Goal: Information Seeking & Learning: Learn about a topic

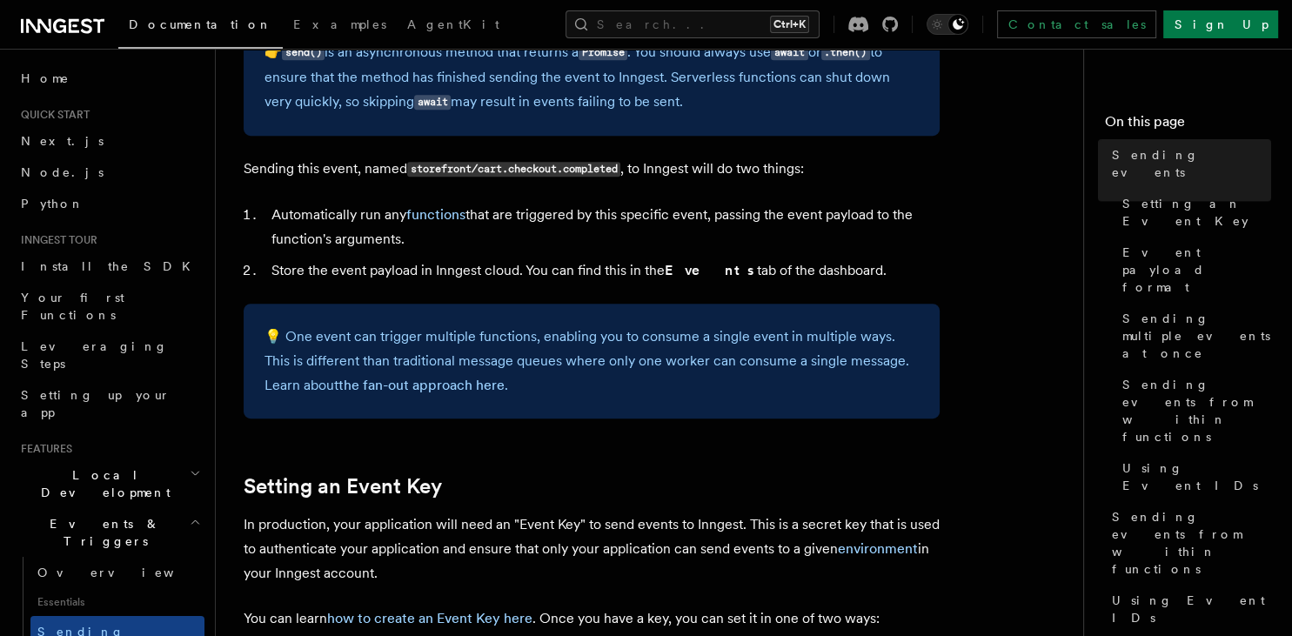
scroll to position [1470, 0]
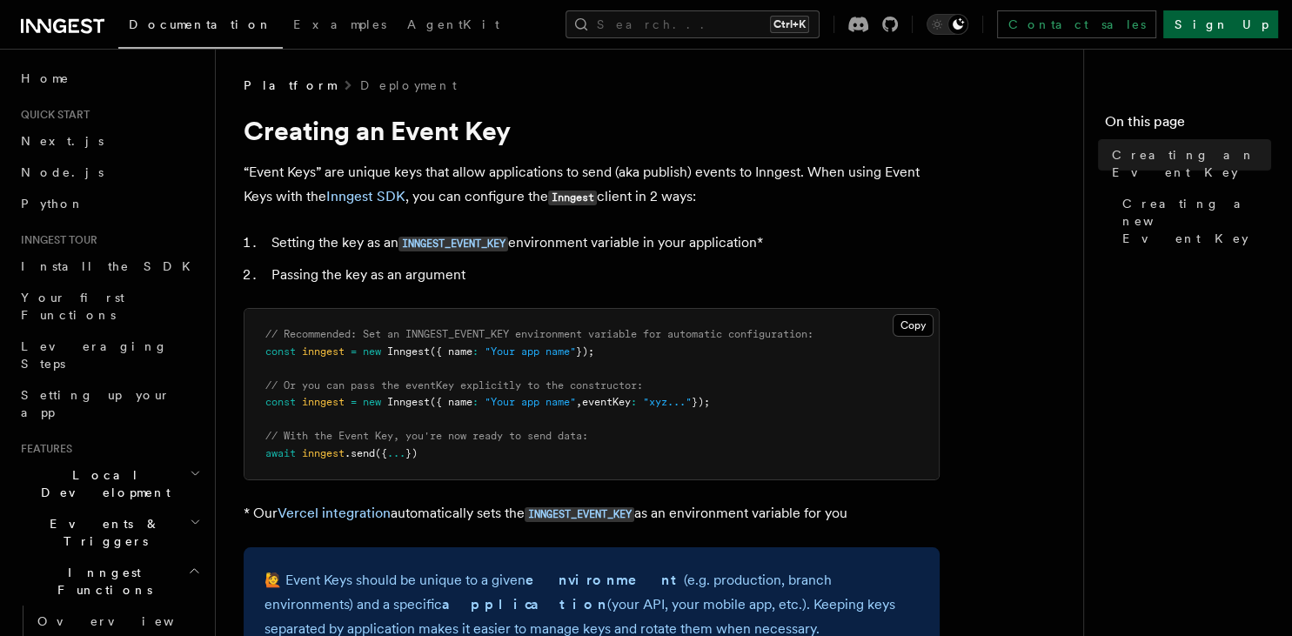
click at [1241, 20] on link "Sign Up" at bounding box center [1220, 24] width 115 height 28
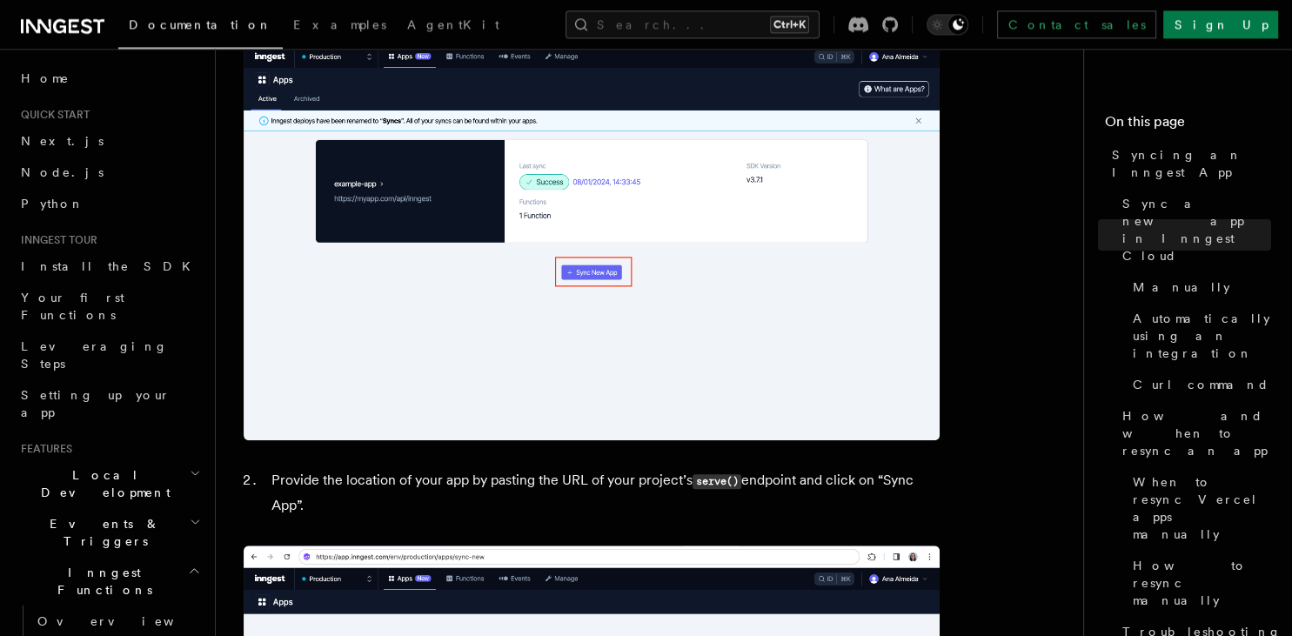
scroll to position [1010, 0]
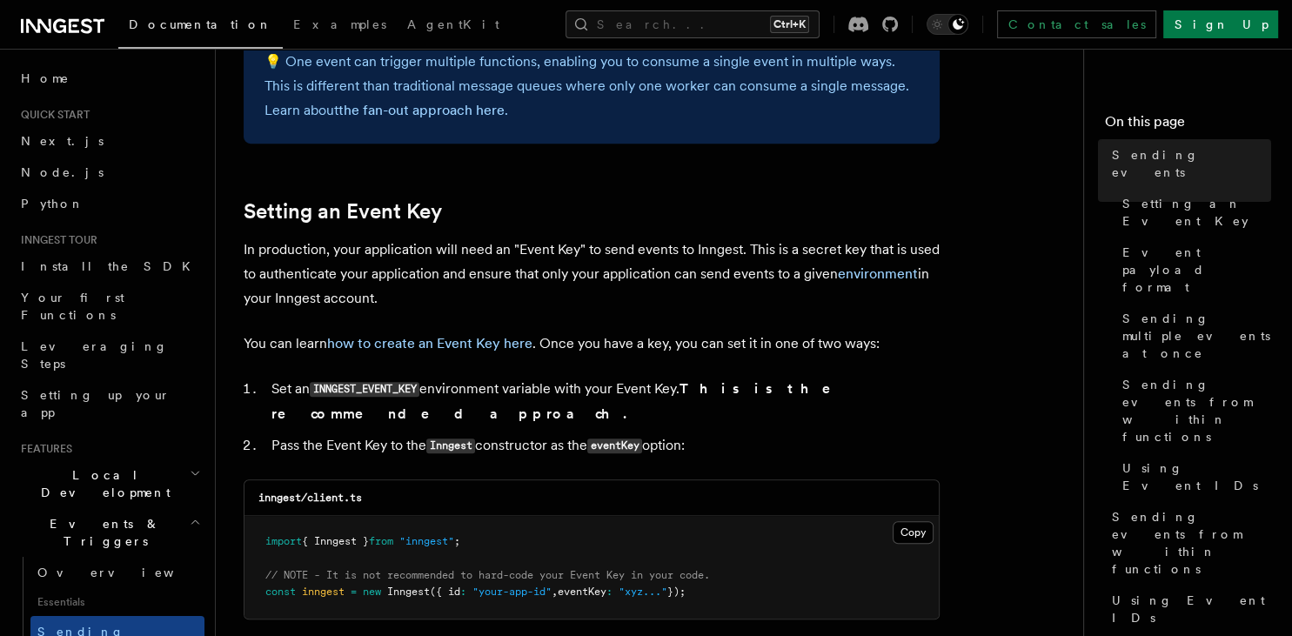
scroll to position [1286, 0]
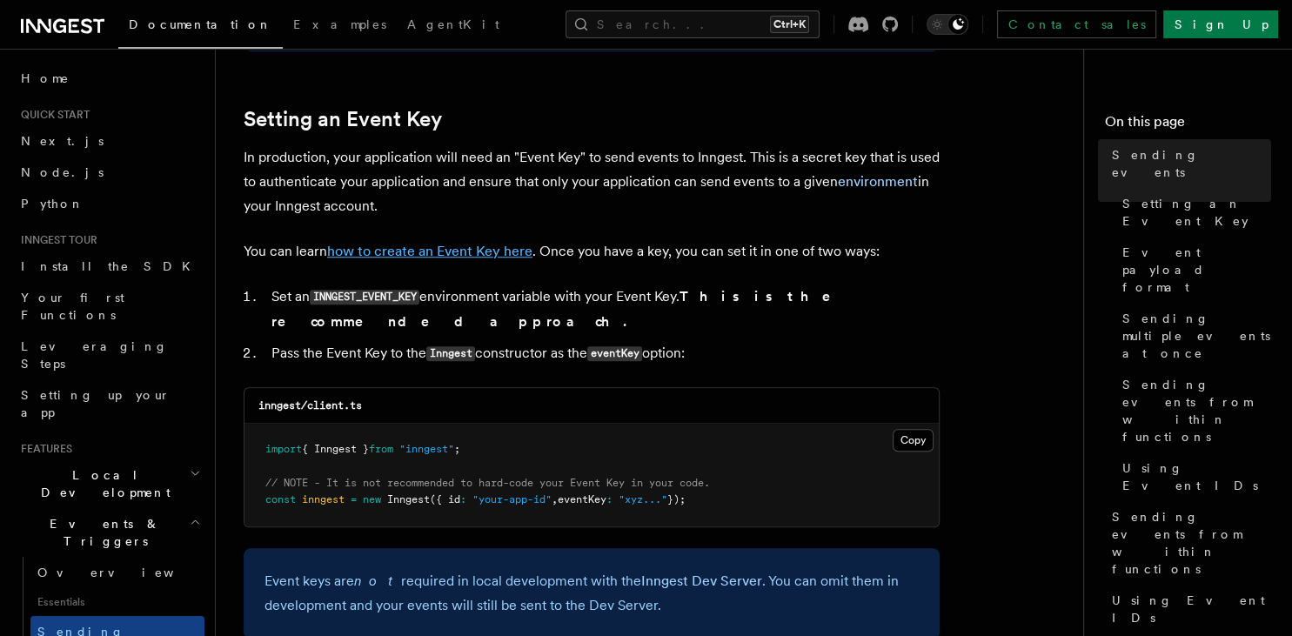
click at [426, 251] on link "how to create an Event Key here" at bounding box center [429, 251] width 205 height 17
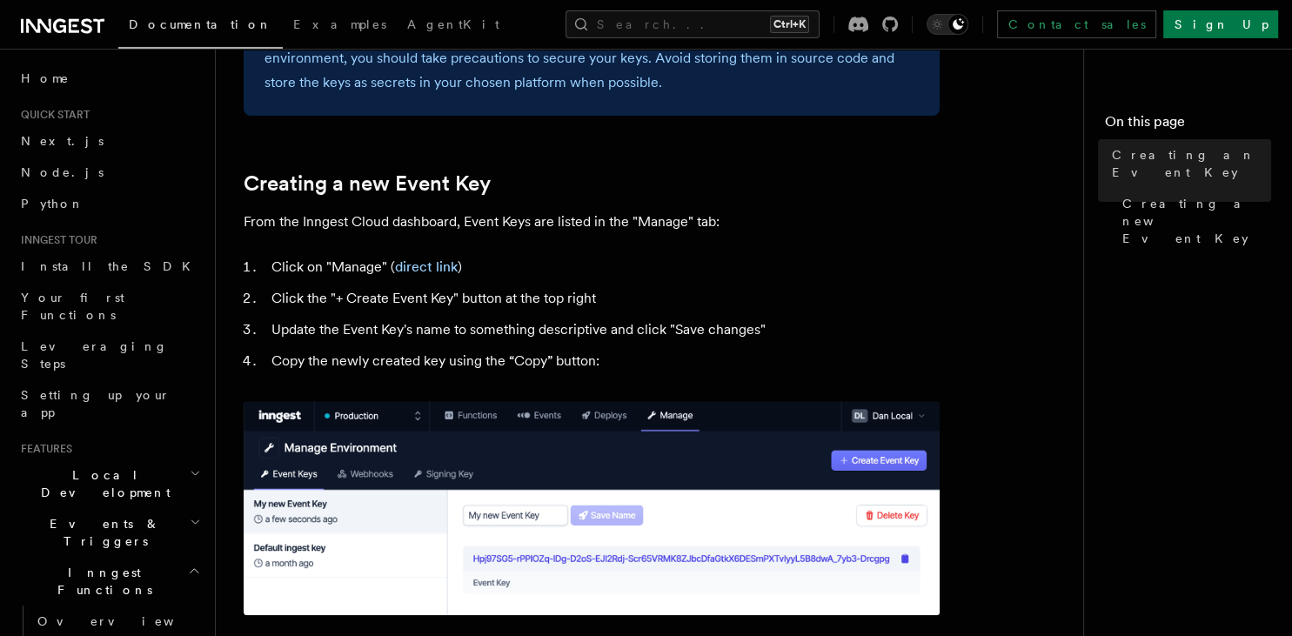
scroll to position [643, 0]
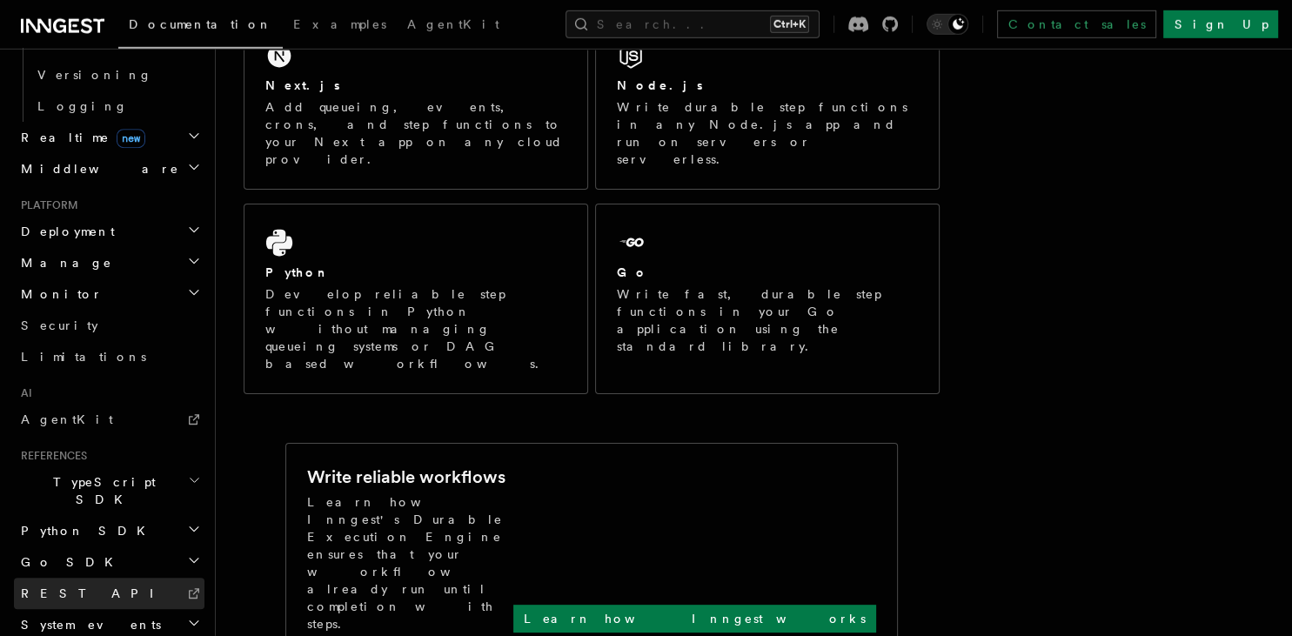
scroll to position [367, 0]
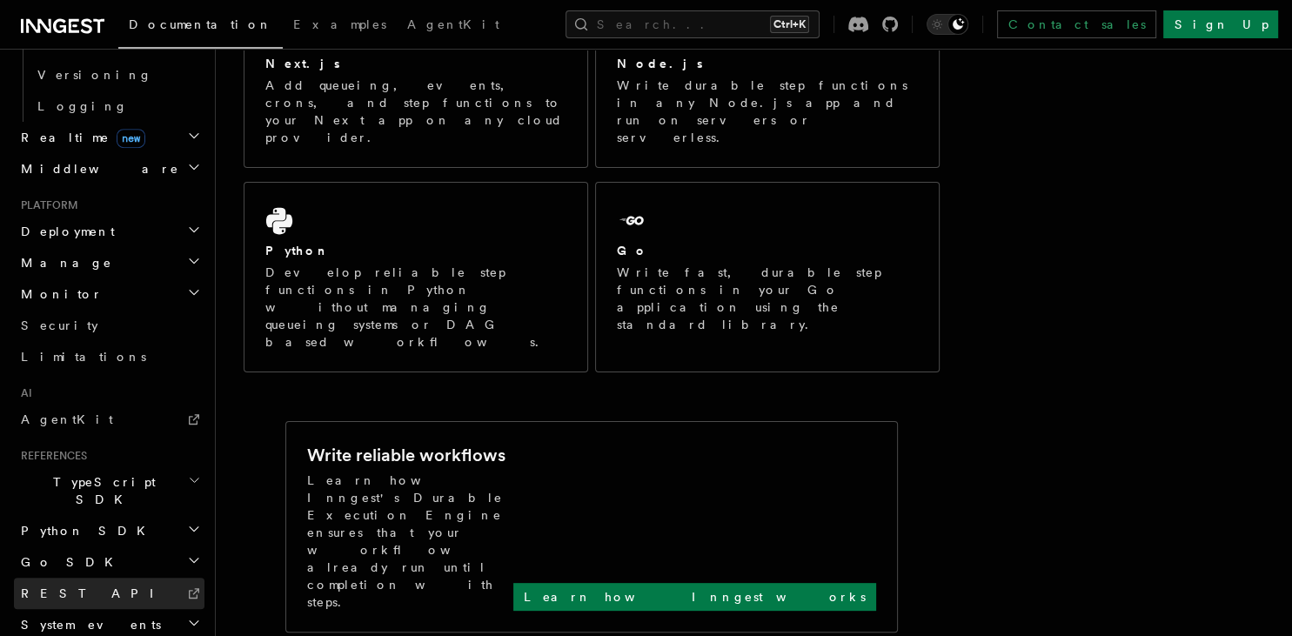
click at [97, 578] on link "REST API" at bounding box center [109, 593] width 191 height 31
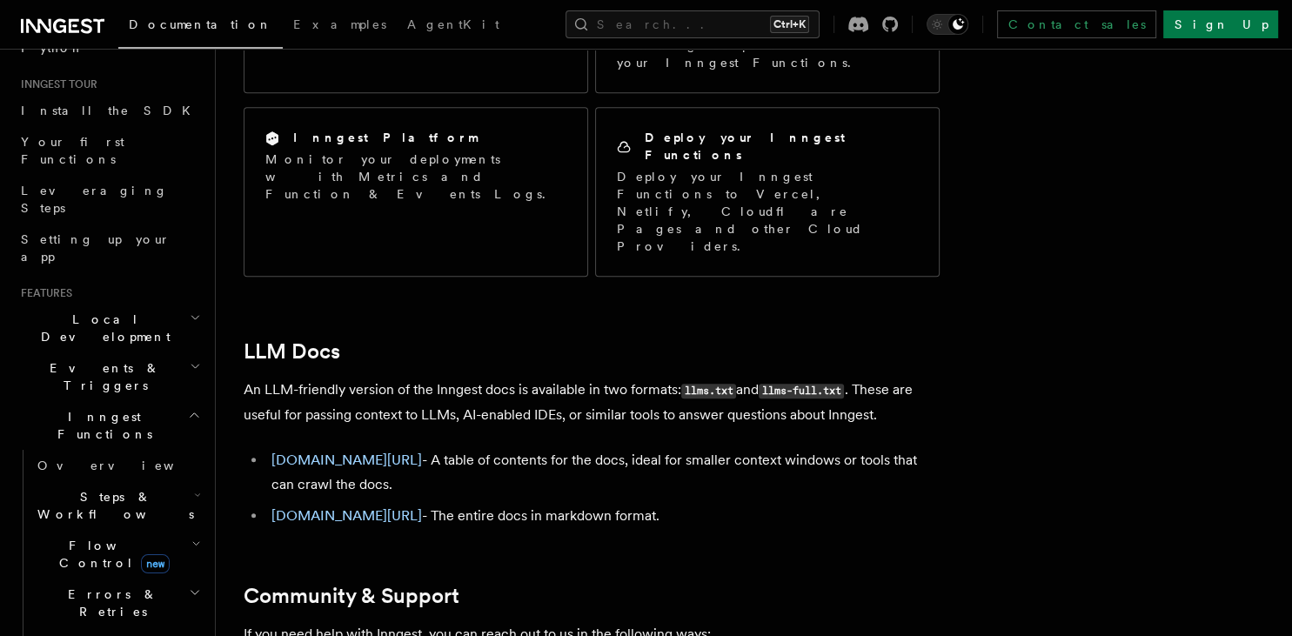
scroll to position [154, 0]
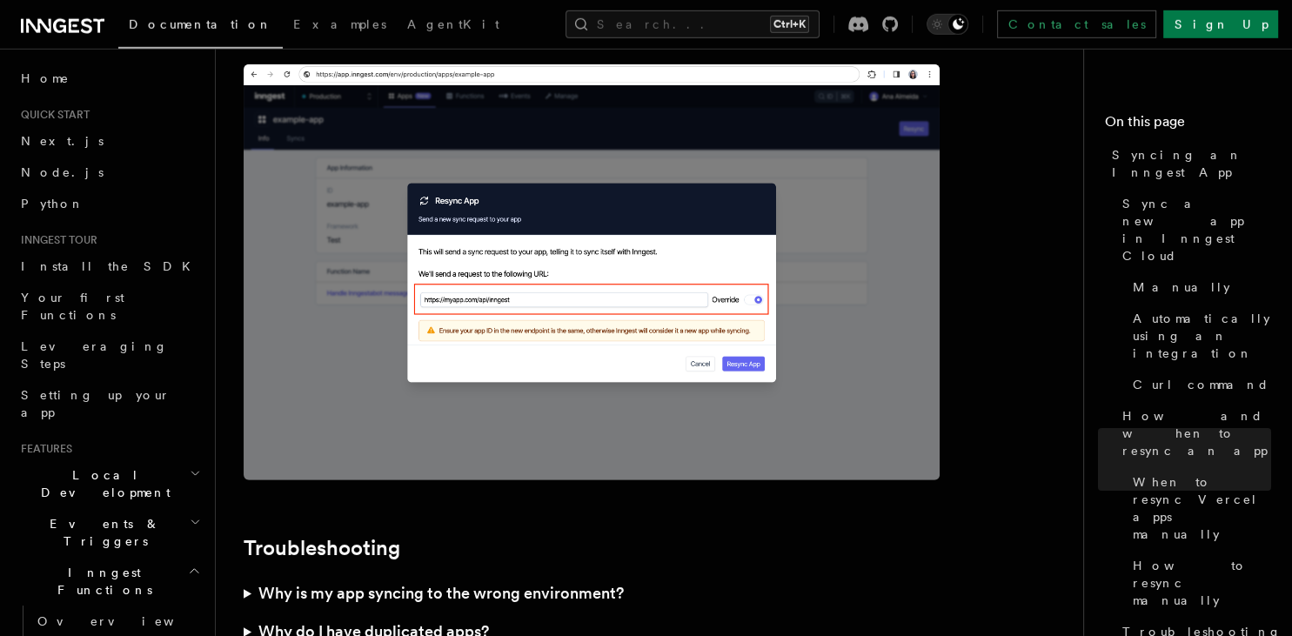
scroll to position [4685, 0]
